Goal: Use online tool/utility: Utilize a website feature to perform a specific function

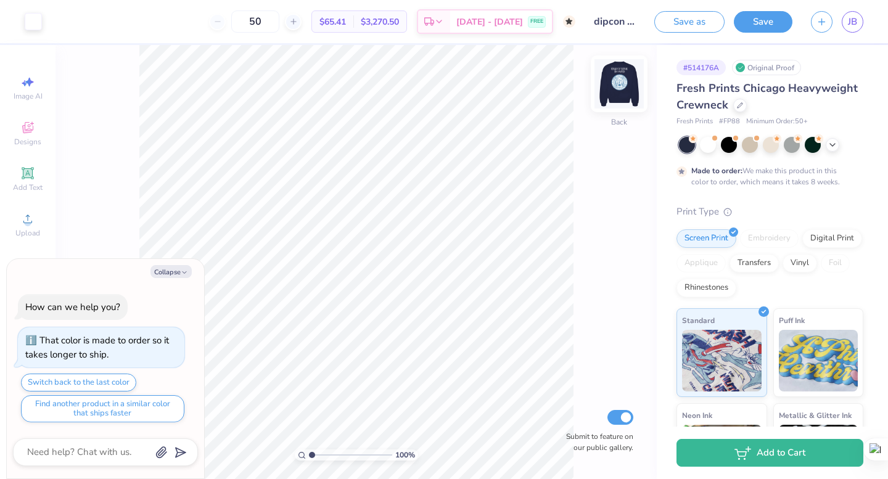
click at [623, 84] on img at bounding box center [618, 83] width 49 height 49
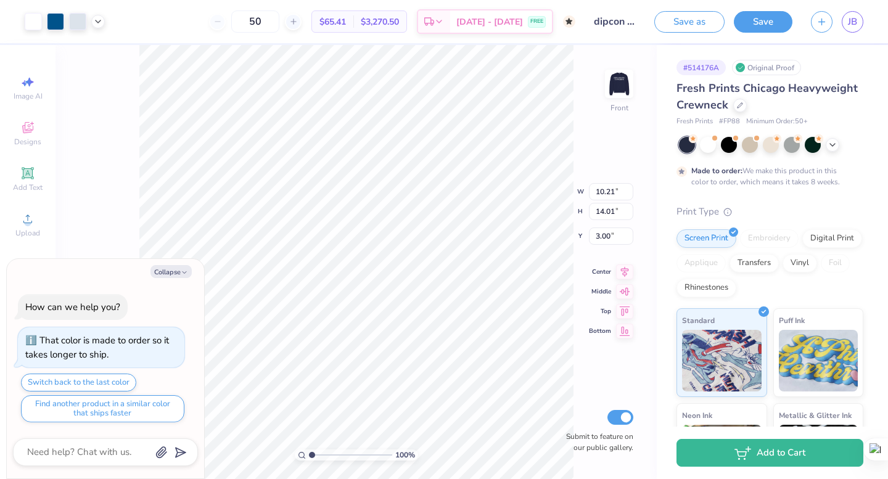
type textarea "x"
type input "5.00"
type textarea "x"
type input "8.77"
type input "12.03"
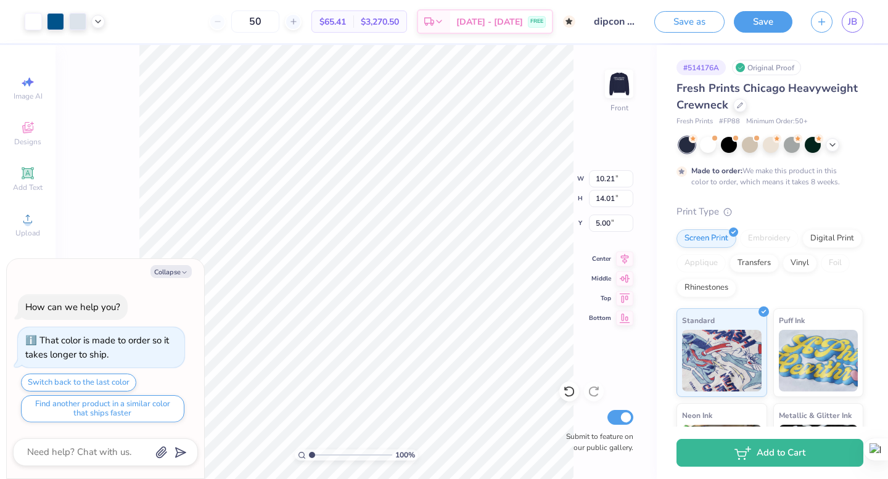
type input "6.98"
type textarea "x"
type input "4.39"
click at [543, 200] on div "100 % Front W 8.77 8.77 " H 12.03 12.03 " Y 4.39 4.39 " Center Middle Top Botto…" at bounding box center [355, 262] width 601 height 434
click at [185, 268] on button "Collapse" at bounding box center [170, 271] width 41 height 13
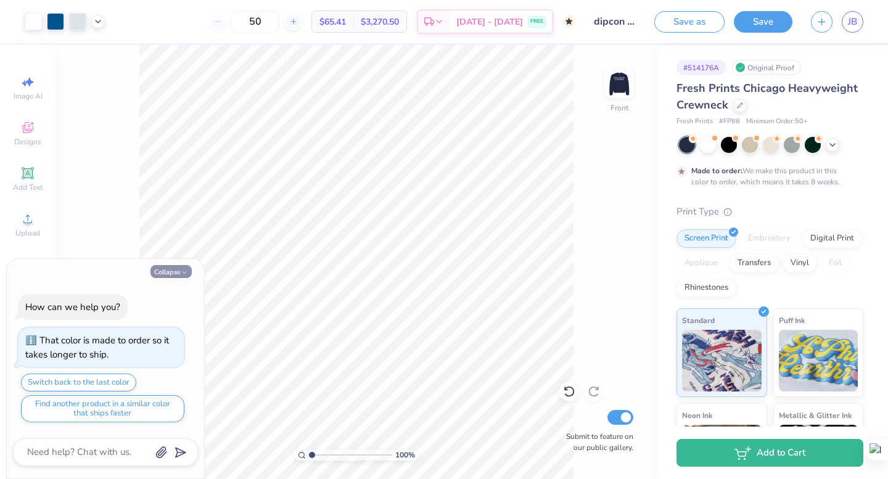
type textarea "x"
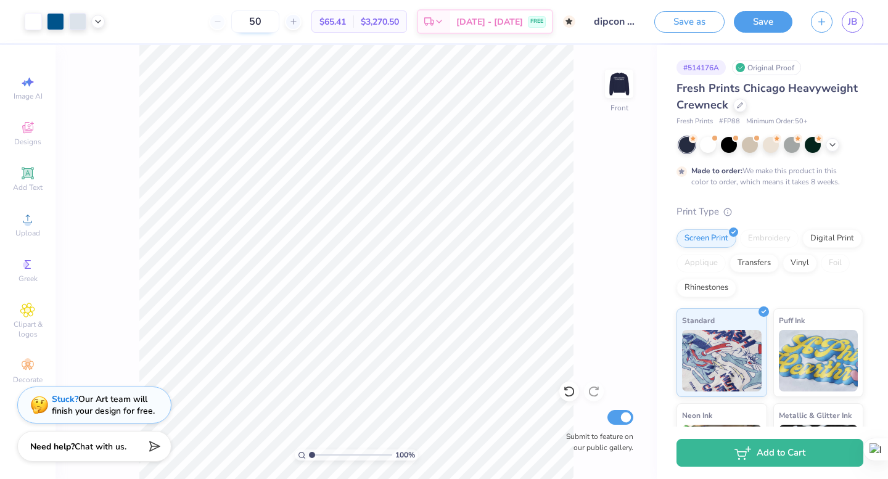
click at [269, 25] on input "50" at bounding box center [255, 21] width 48 height 22
type input "50"
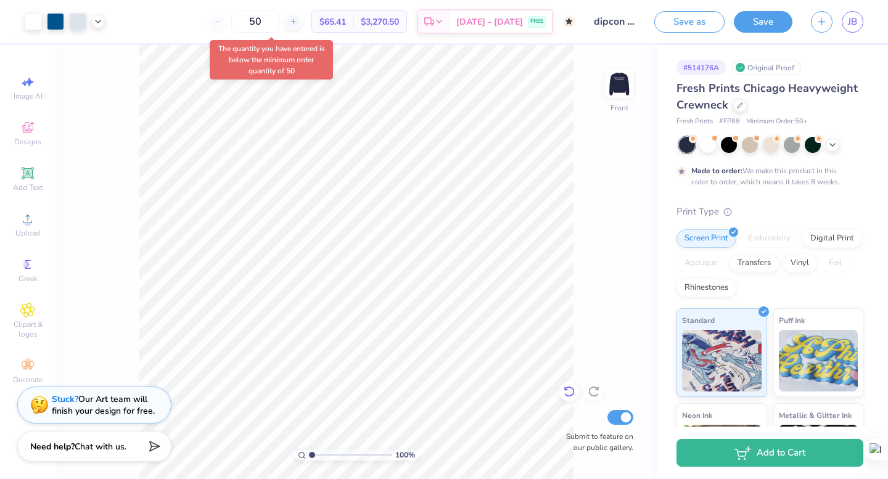
click at [560, 386] on div at bounding box center [569, 392] width 20 height 20
click at [560, 387] on div at bounding box center [569, 392] width 20 height 20
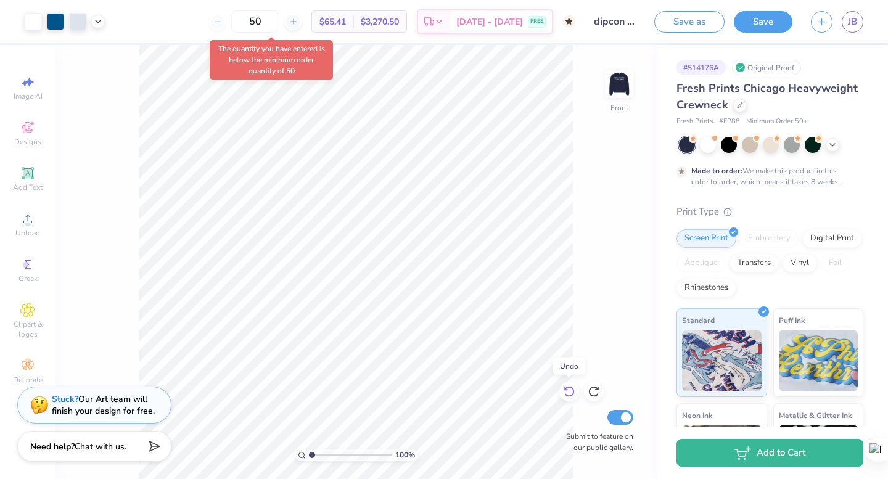
click at [560, 387] on div at bounding box center [569, 392] width 20 height 20
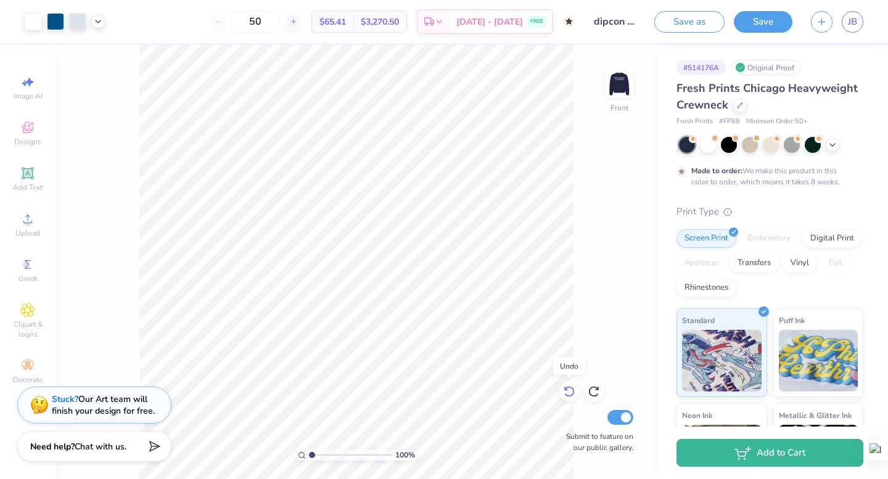
click at [560, 387] on div at bounding box center [569, 392] width 20 height 20
type input "4.50"
type input "3.00"
click at [618, 87] on img at bounding box center [618, 83] width 49 height 49
click at [618, 75] on img at bounding box center [618, 83] width 49 height 49
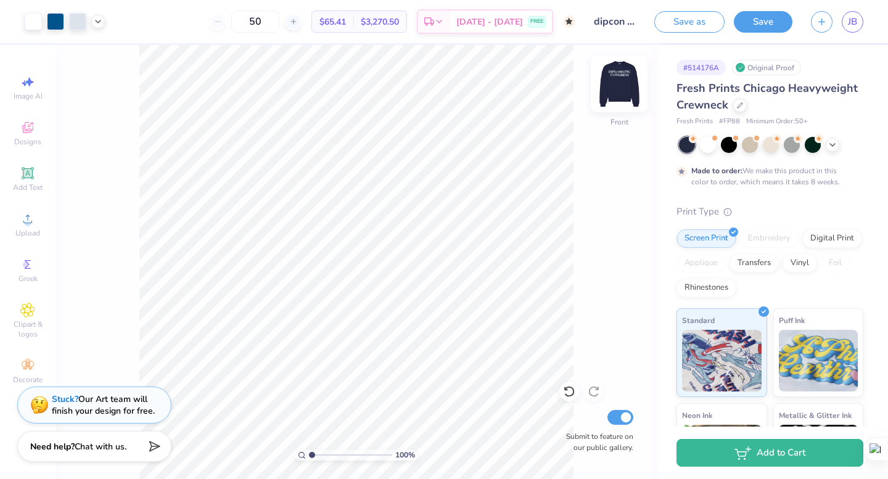
click at [613, 85] on img at bounding box center [618, 83] width 49 height 49
click at [617, 88] on img at bounding box center [618, 83] width 49 height 49
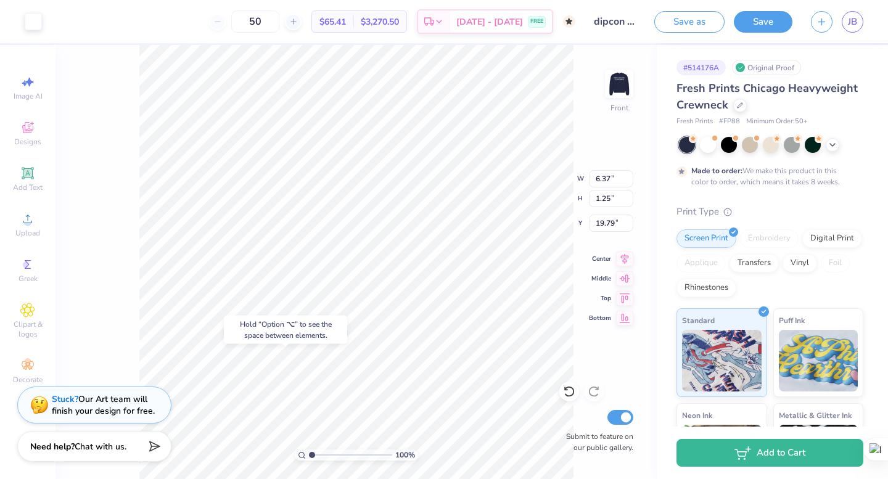
type input "19.79"
type input "17.41"
type input "10.12"
type input "1.24"
type input "17.24"
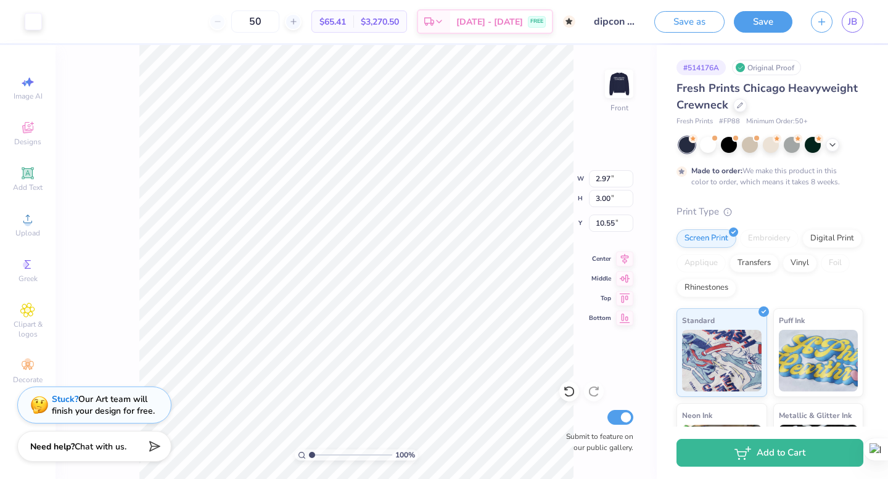
type input "6.85"
click at [563, 395] on icon at bounding box center [569, 391] width 12 height 12
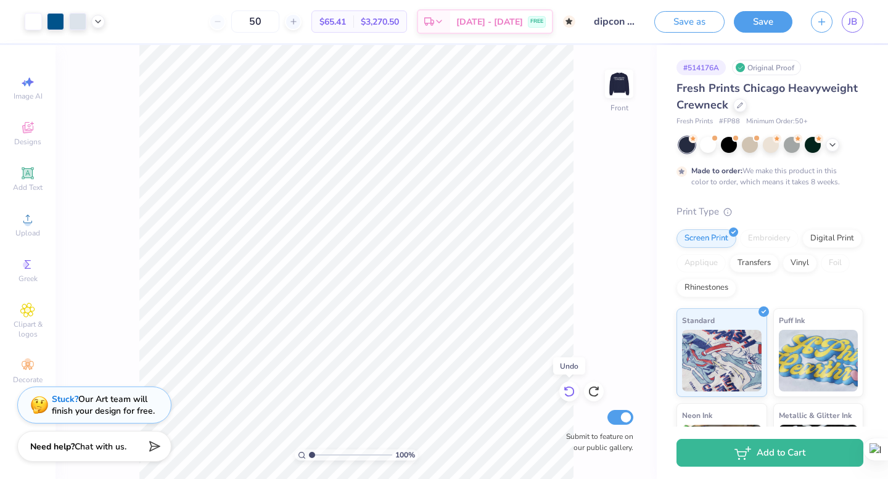
click at [563, 395] on icon at bounding box center [569, 391] width 12 height 12
type input "17.32"
type input "3.97"
type input "6.95"
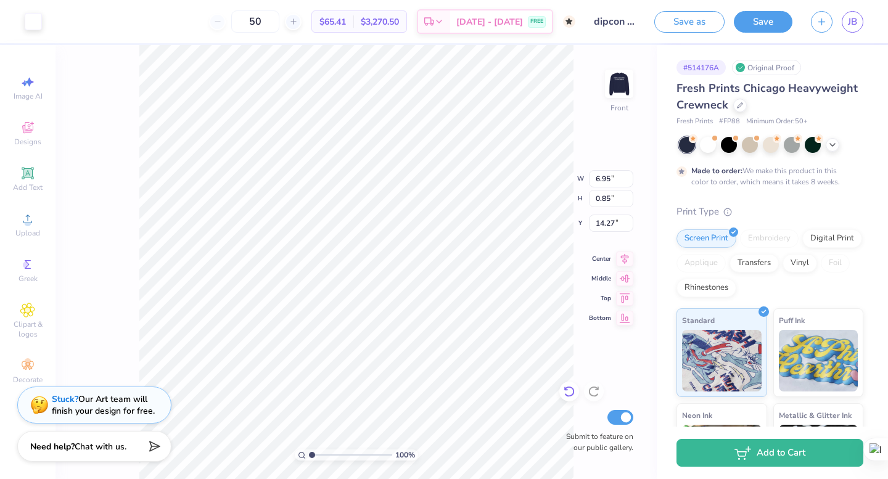
type input "0.85"
type input "4.05"
type input "0.79"
type input "14.31"
type input "6.28"
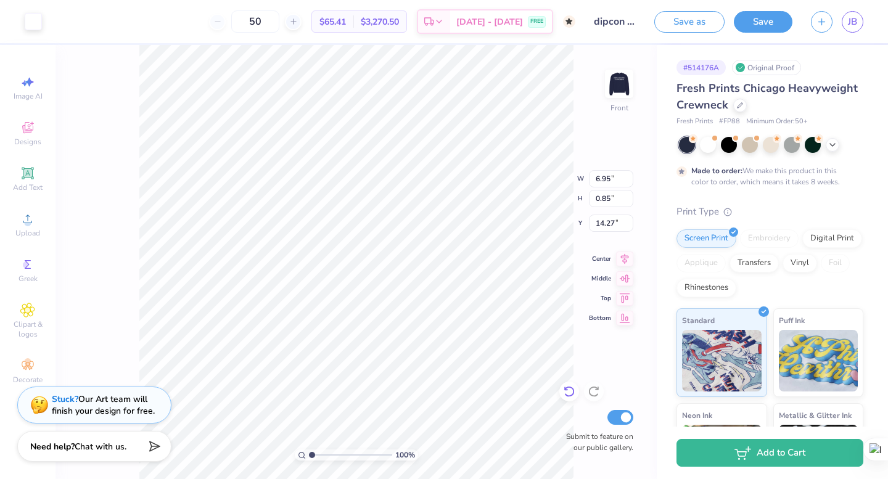
type input "0.77"
click at [570, 393] on icon at bounding box center [569, 391] width 12 height 12
type input "10.64"
type input "0.85"
click at [570, 393] on icon at bounding box center [569, 391] width 12 height 12
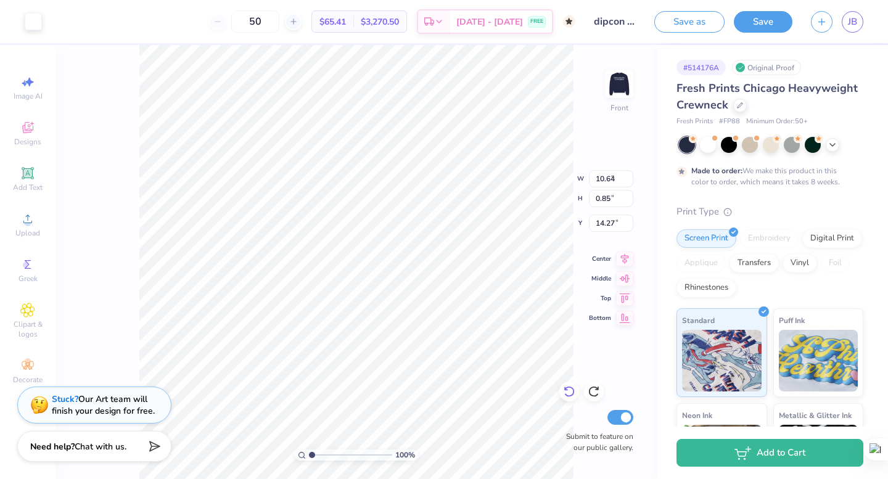
type input "7.49"
type input "2.44"
click at [570, 393] on icon at bounding box center [569, 391] width 12 height 12
type input "7.05"
type input "2.89"
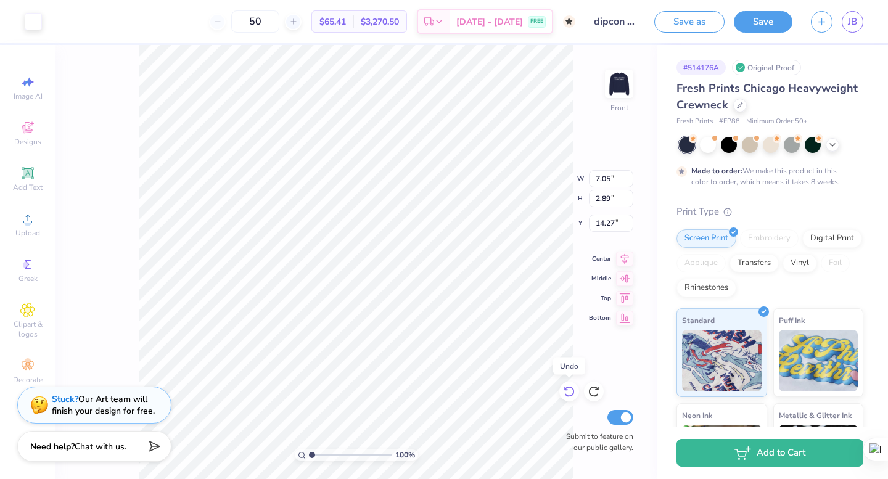
click at [570, 393] on icon at bounding box center [569, 391] width 12 height 12
type input "10.21"
click at [570, 393] on icon at bounding box center [569, 391] width 12 height 12
type input "14.28"
type input "16.02"
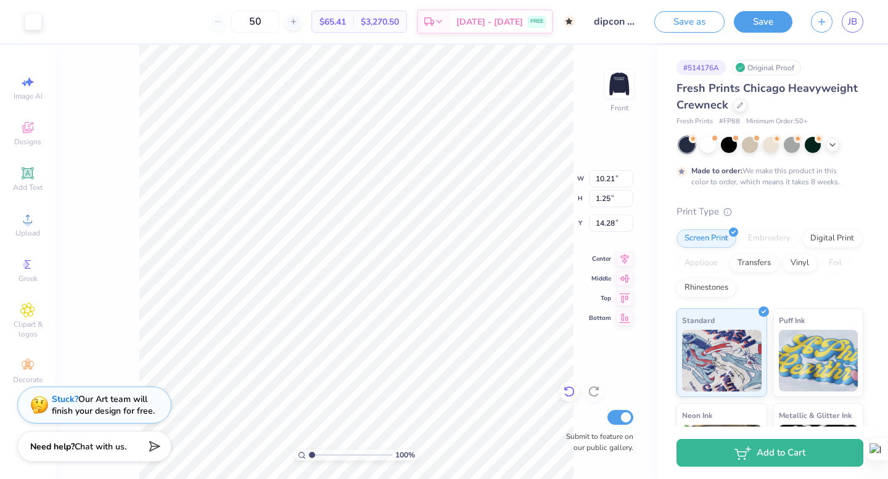
type input "16.04"
type input "13.01"
type input "1.00"
type input "16.29"
type input "15.32"
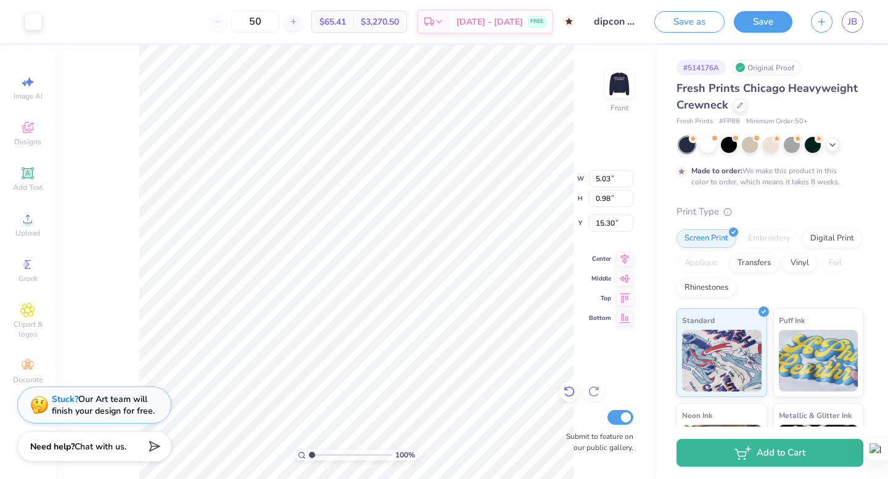
type input "15.30"
type input "15.31"
type input "15.29"
type input "15.38"
type input "11.10"
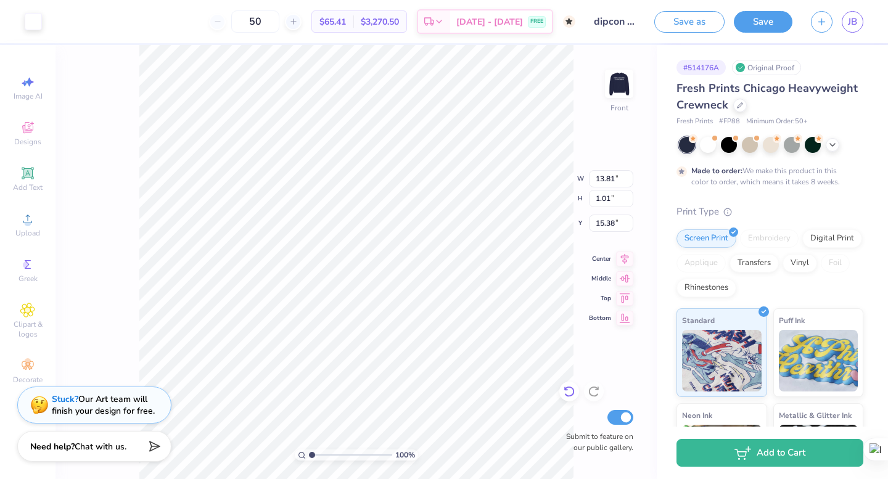
type input "0.81"
type input "14.42"
type input "11.95"
type input "0.87"
type input "12.65"
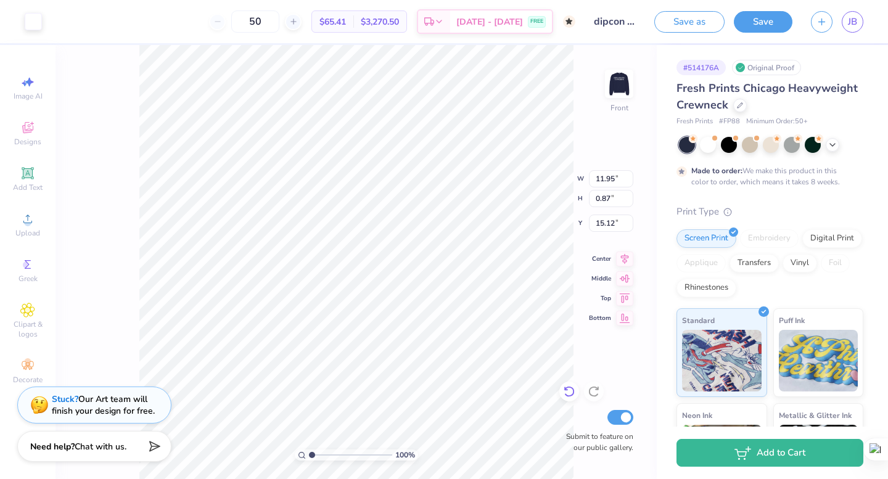
type input "0.92"
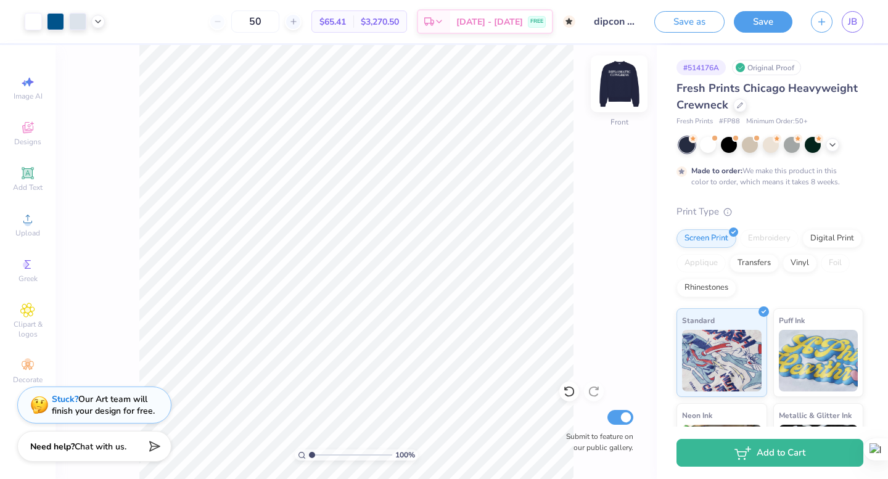
click at [617, 87] on img at bounding box center [618, 83] width 49 height 49
click at [617, 87] on img at bounding box center [619, 84] width 25 height 25
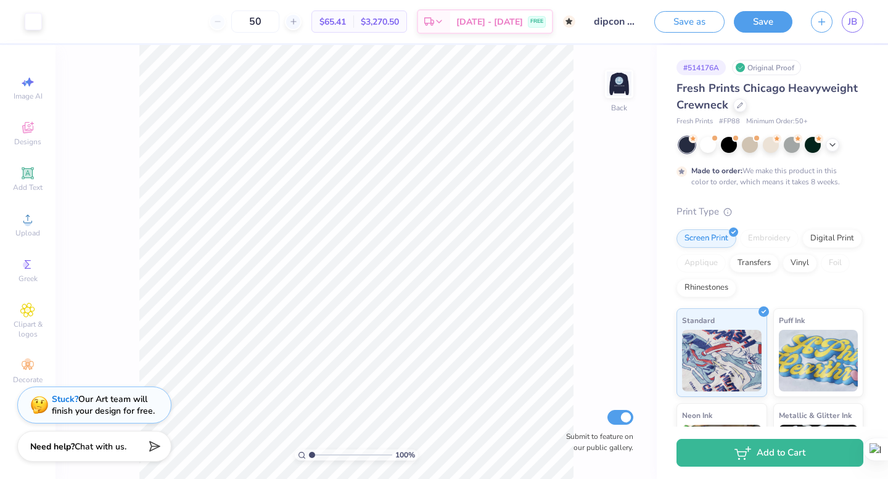
click at [617, 87] on img at bounding box center [619, 84] width 25 height 25
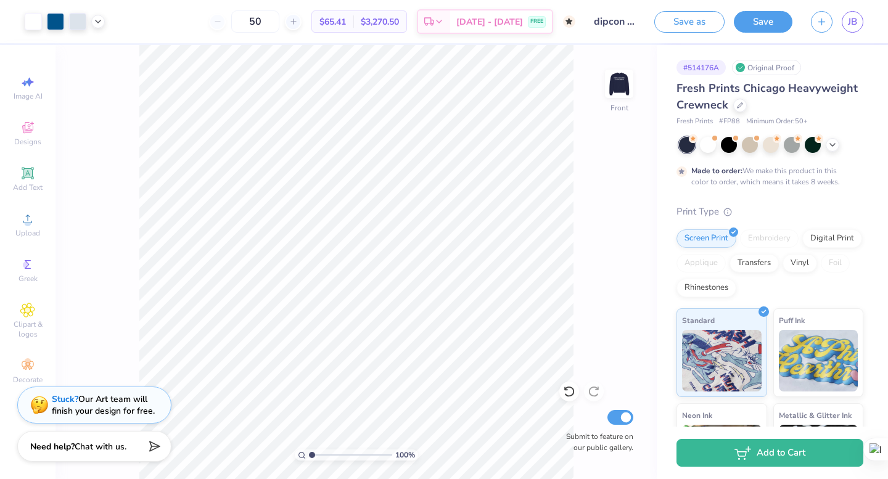
click at [617, 87] on img at bounding box center [619, 84] width 25 height 25
click at [617, 86] on img at bounding box center [618, 83] width 49 height 49
click at [762, 23] on button "Save" at bounding box center [763, 20] width 59 height 22
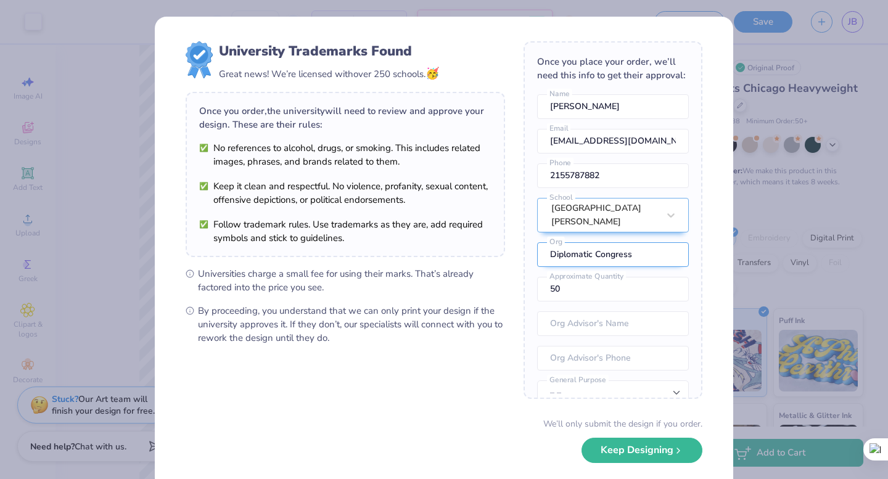
scroll to position [54, 0]
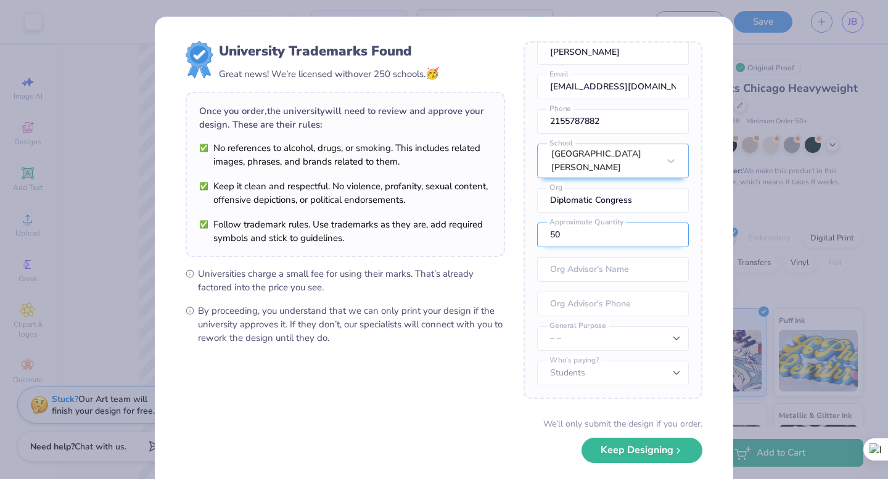
click at [602, 240] on input "50" at bounding box center [613, 235] width 152 height 25
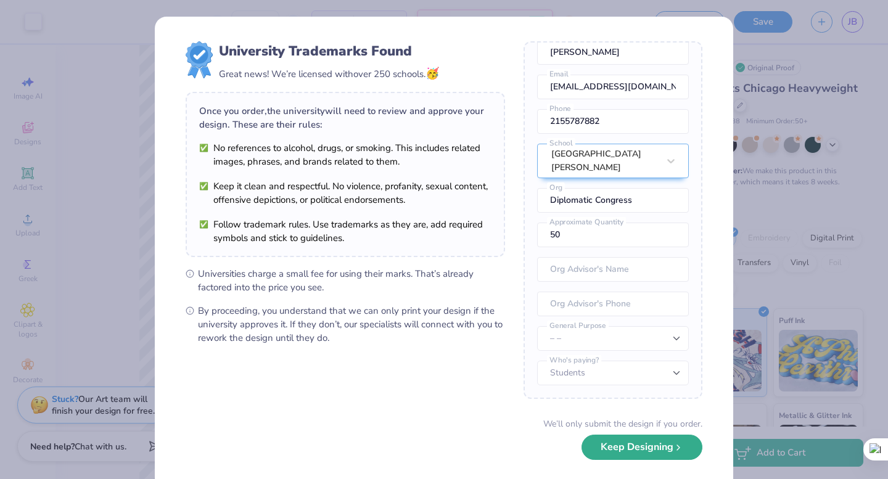
click at [637, 451] on button "Keep Designing" at bounding box center [641, 447] width 121 height 25
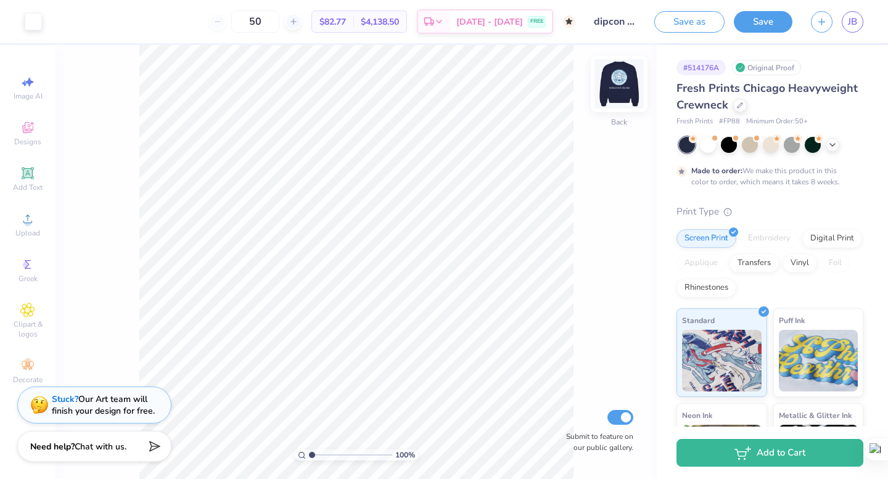
click at [616, 83] on img at bounding box center [618, 83] width 49 height 49
click at [616, 83] on img at bounding box center [619, 84] width 25 height 25
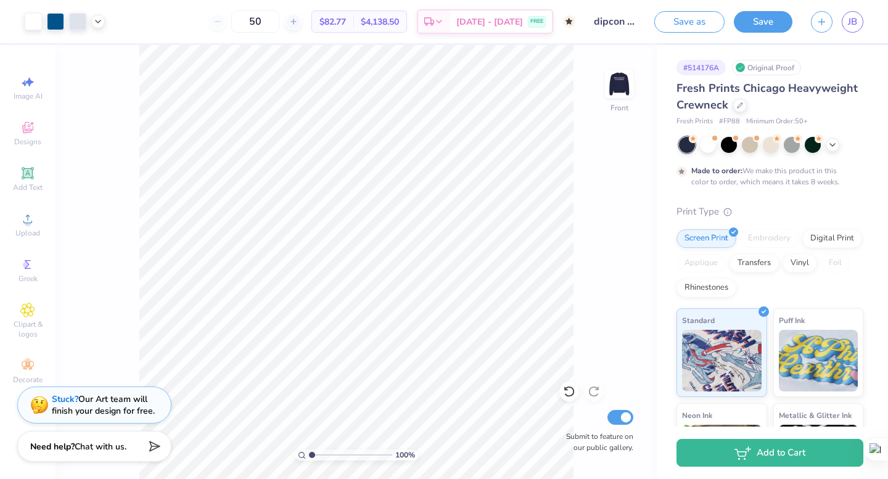
click at [616, 83] on img at bounding box center [619, 84] width 25 height 25
click at [615, 93] on img at bounding box center [618, 83] width 49 height 49
click at [607, 67] on img at bounding box center [618, 83] width 49 height 49
